Goal: Find specific page/section: Find specific page/section

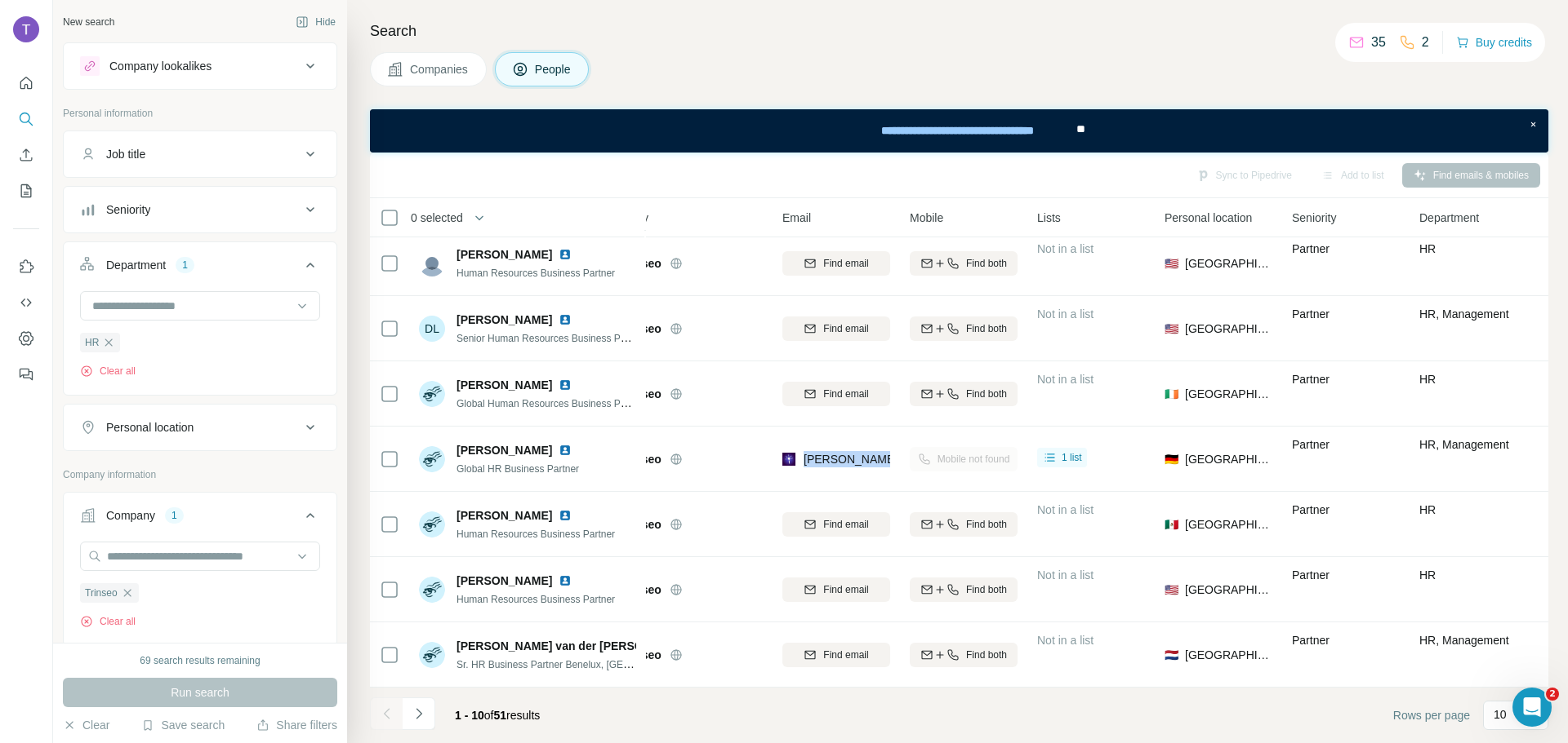
click at [422, 81] on button "Companies" at bounding box center [428, 69] width 117 height 34
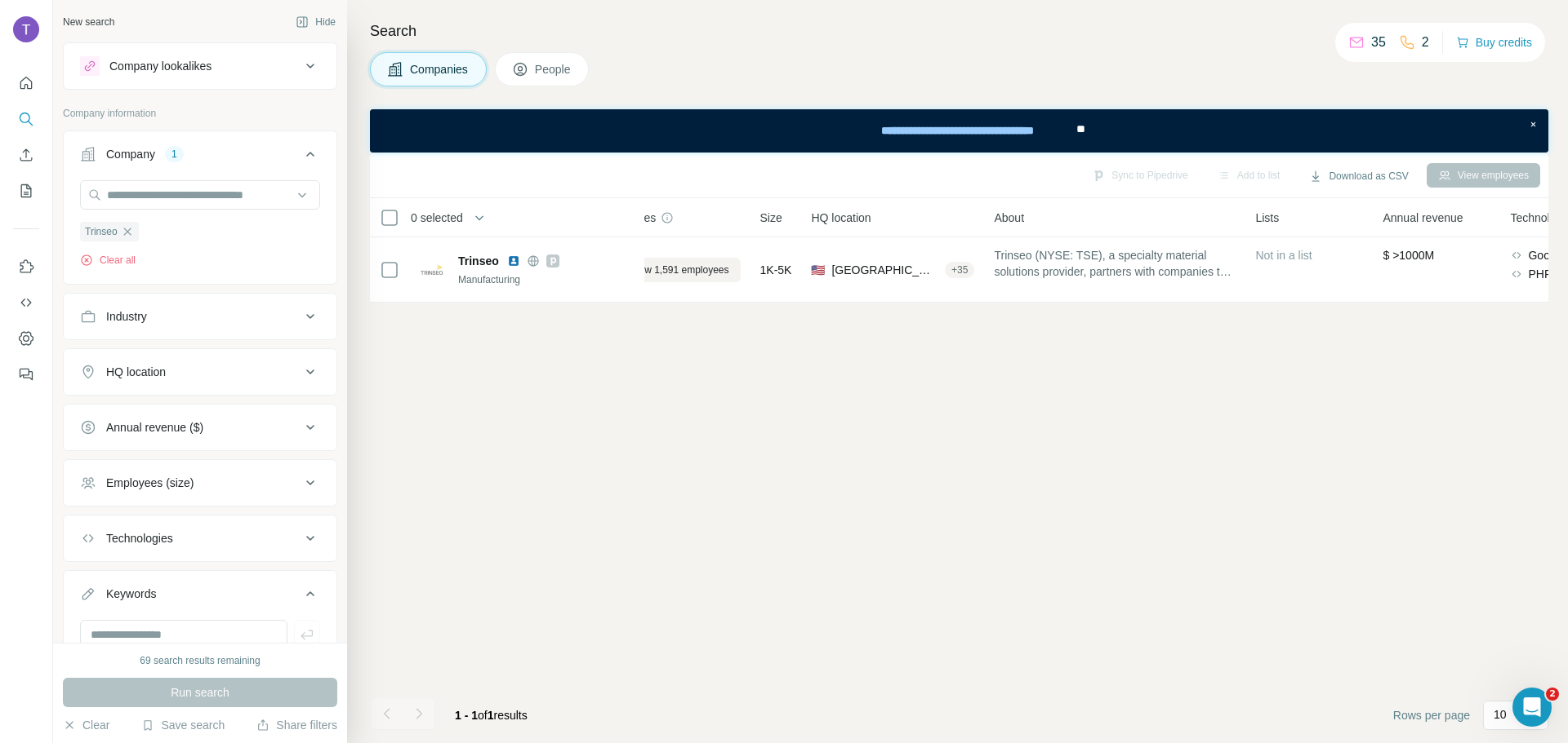
scroll to position [0, 55]
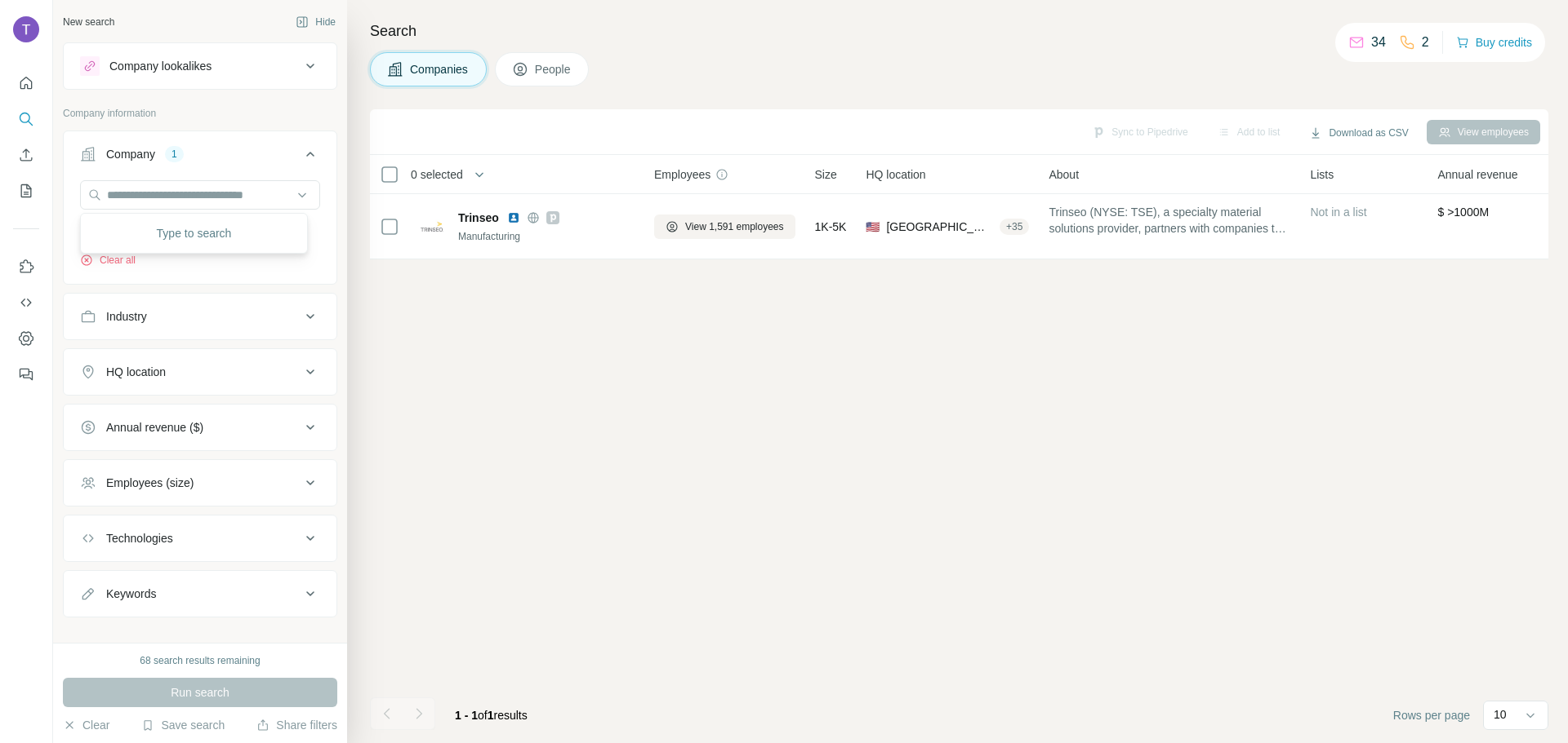
click at [196, 257] on div "Trinseo Clear all" at bounding box center [200, 224] width 240 height 88
click at [129, 235] on icon "button" at bounding box center [128, 232] width 13 height 13
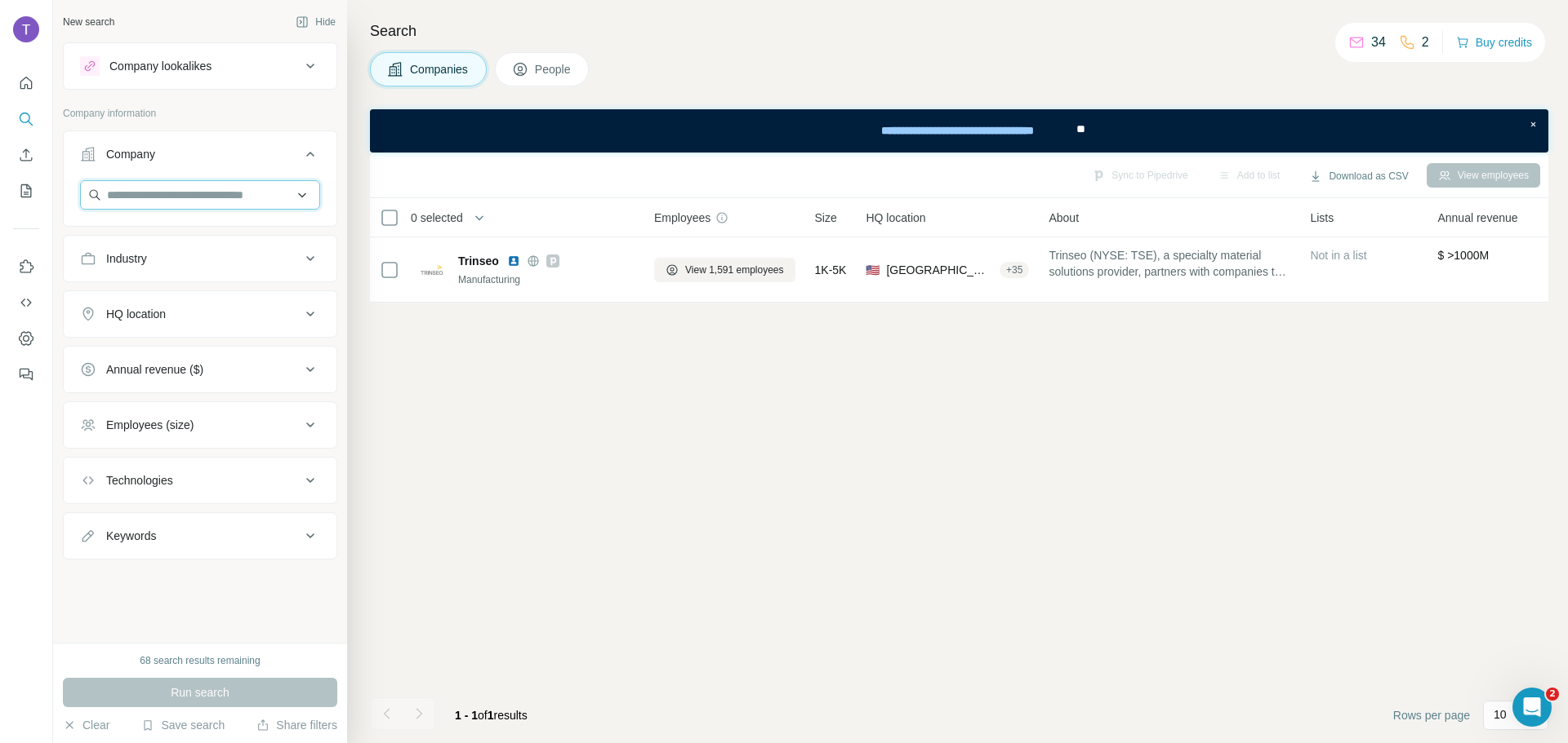
click at [141, 202] on input "text" at bounding box center [200, 195] width 240 height 30
type input "*****"
click at [437, 378] on div "Sync to Pipedrive Add to list Download as CSV View employees 0 selected Compani…" at bounding box center [959, 448] width 1178 height 591
